Goal: Find specific page/section: Find specific page/section

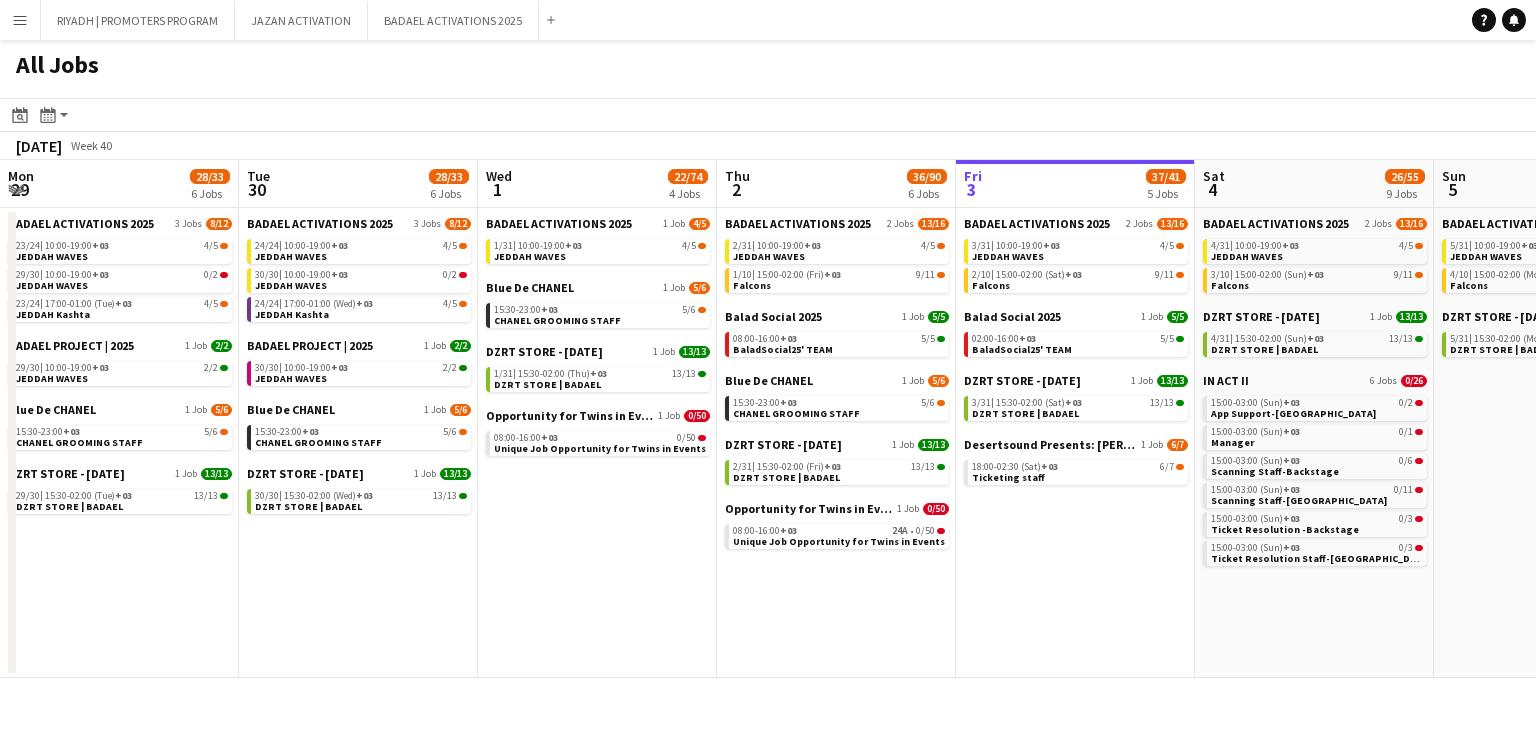
scroll to position [0, 478]
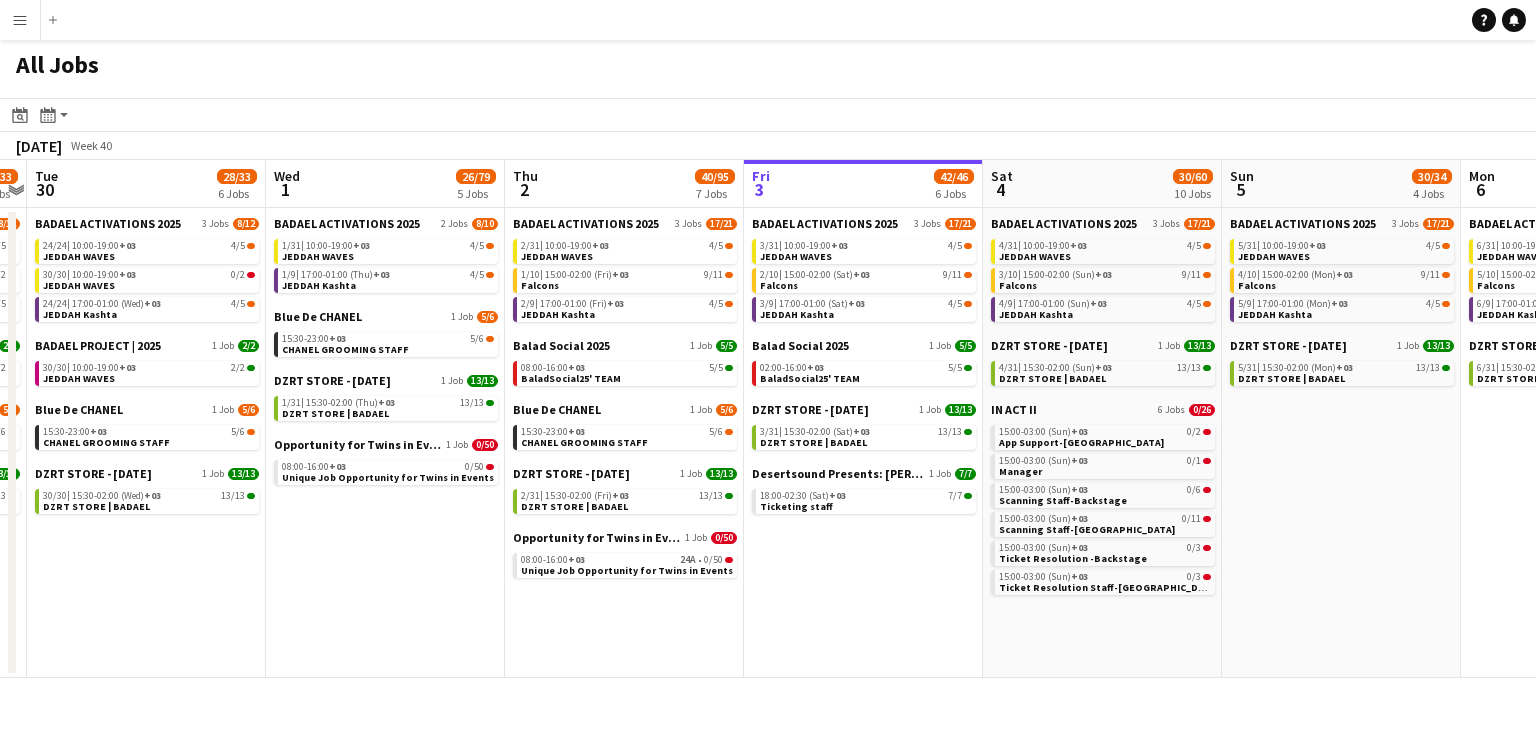
scroll to position [0, 694]
